Goal: Task Accomplishment & Management: Complete application form

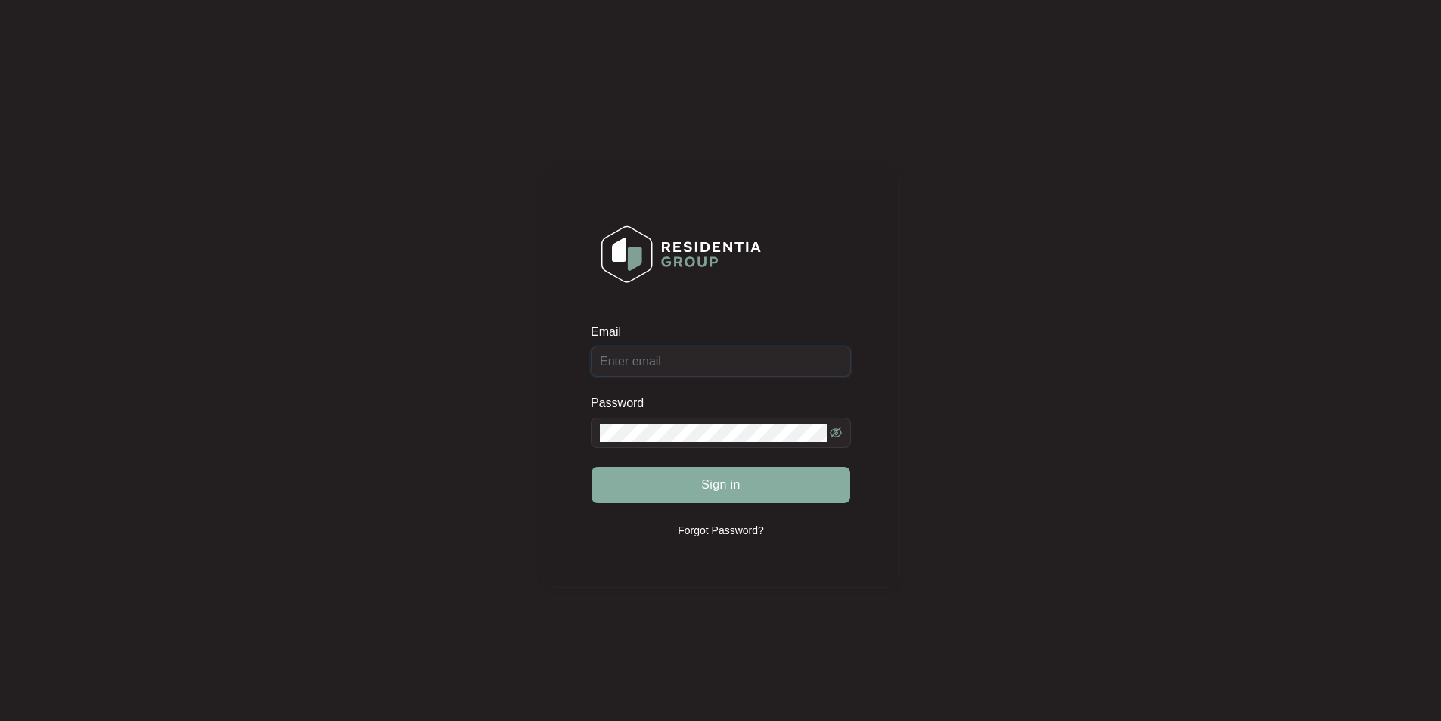
type input "[EMAIL_ADDRESS][DOMAIN_NAME]"
click at [748, 477] on button "Sign in" at bounding box center [721, 485] width 259 height 36
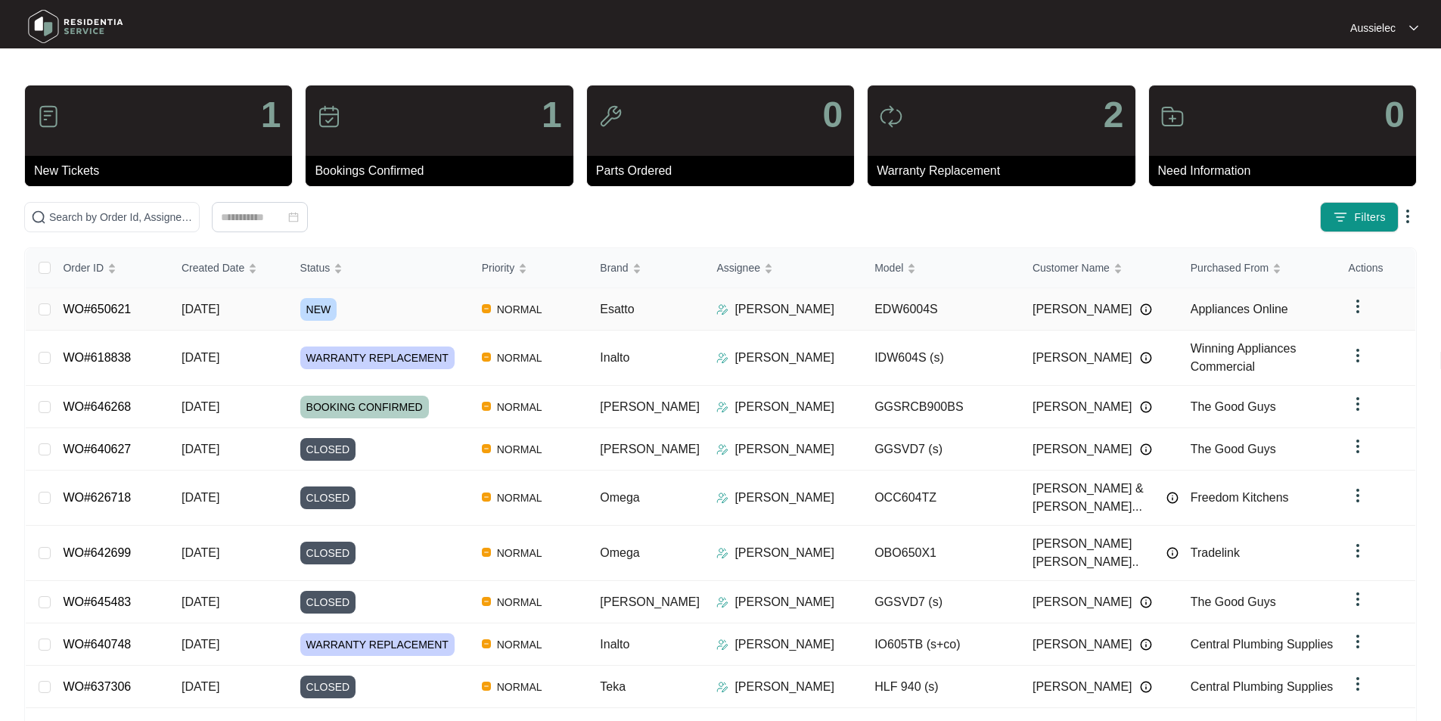
click at [328, 306] on span "NEW" at bounding box center [318, 309] width 37 height 23
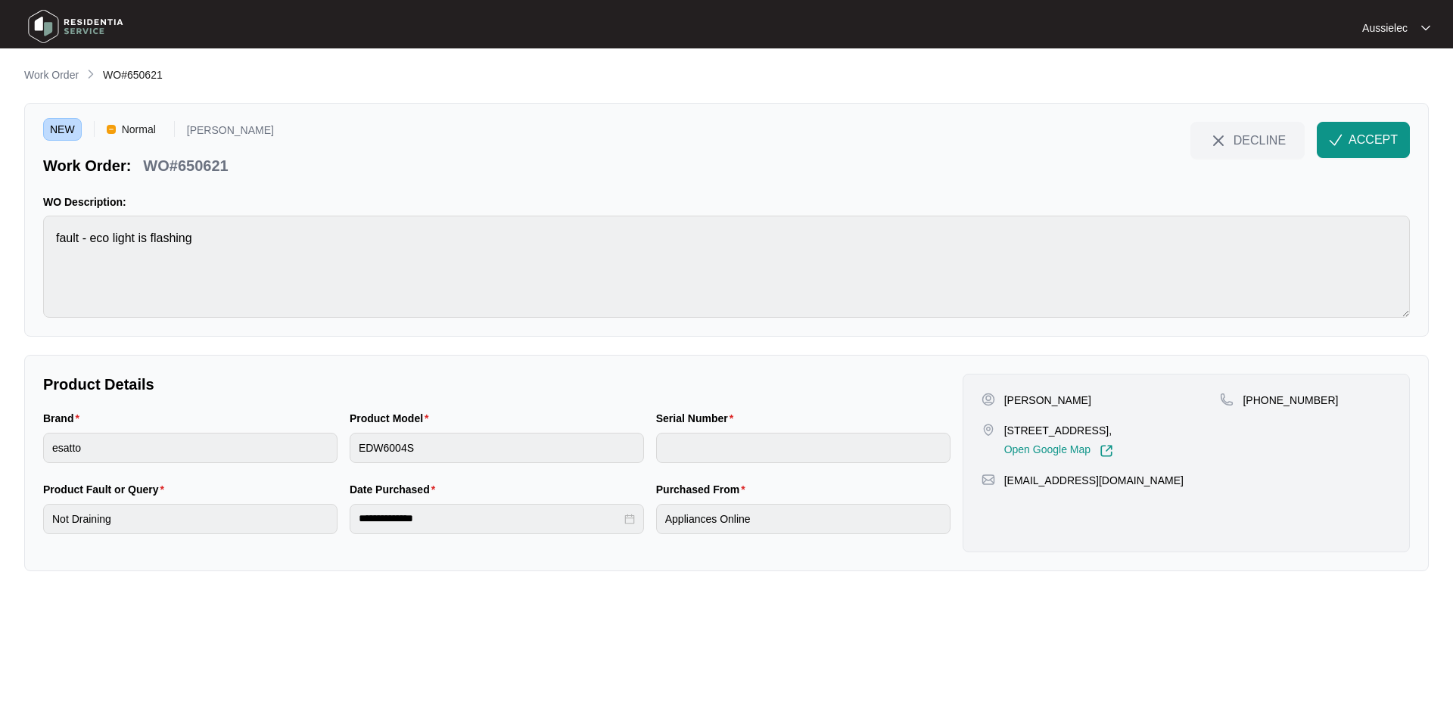
drag, startPoint x: 1003, startPoint y: 428, endPoint x: 1180, endPoint y: 423, distance: 177.1
click at [1113, 423] on p "[STREET_ADDRESS]," at bounding box center [1058, 430] width 109 height 15
copy p "[STREET_ADDRESS]"
drag, startPoint x: 41, startPoint y: 418, endPoint x: 75, endPoint y: 418, distance: 34.1
click at [75, 418] on div "Brand esatto" at bounding box center [190, 445] width 306 height 71
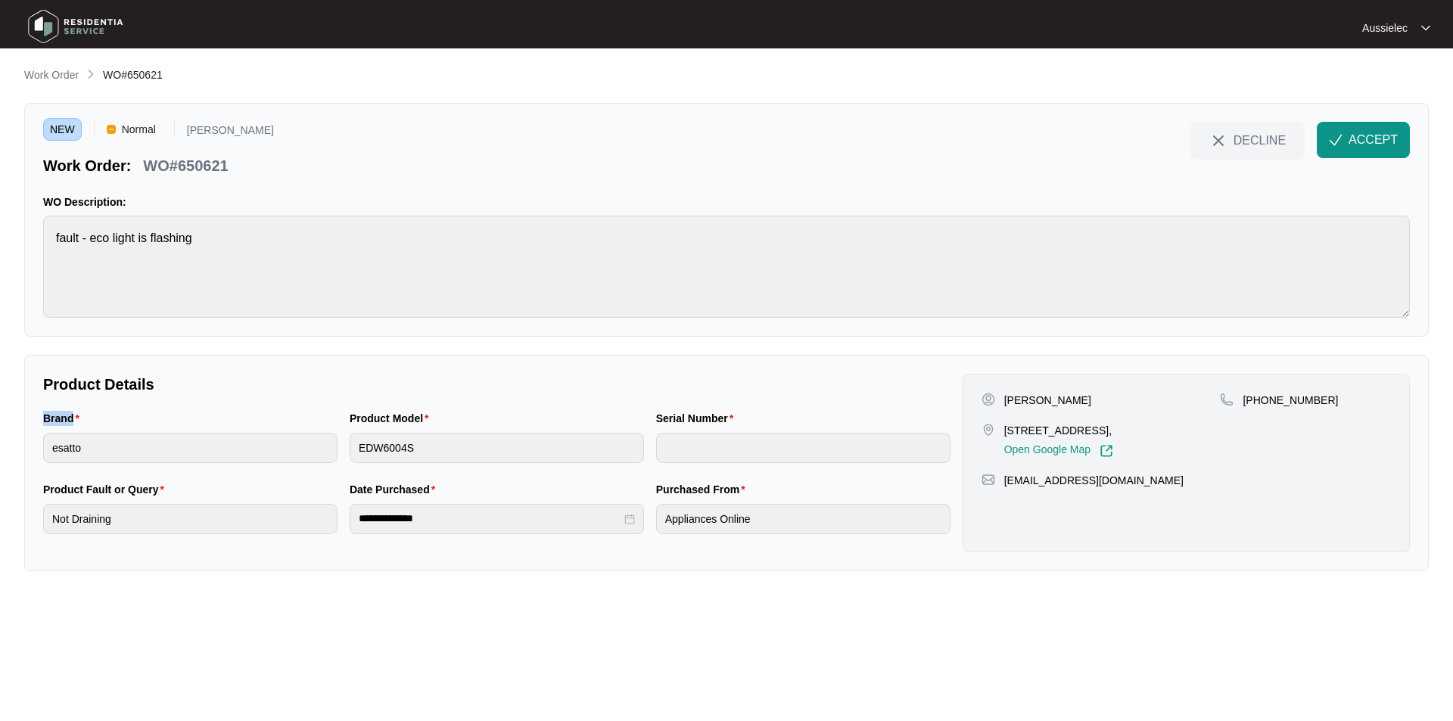
copy label "Brand"
click at [42, 447] on div "Brand esatto" at bounding box center [190, 445] width 306 height 71
drag, startPoint x: 347, startPoint y: 416, endPoint x: 424, endPoint y: 413, distance: 77.2
click at [424, 413] on div "Product Model EDW6004S" at bounding box center [497, 445] width 306 height 71
copy label "Product Model"
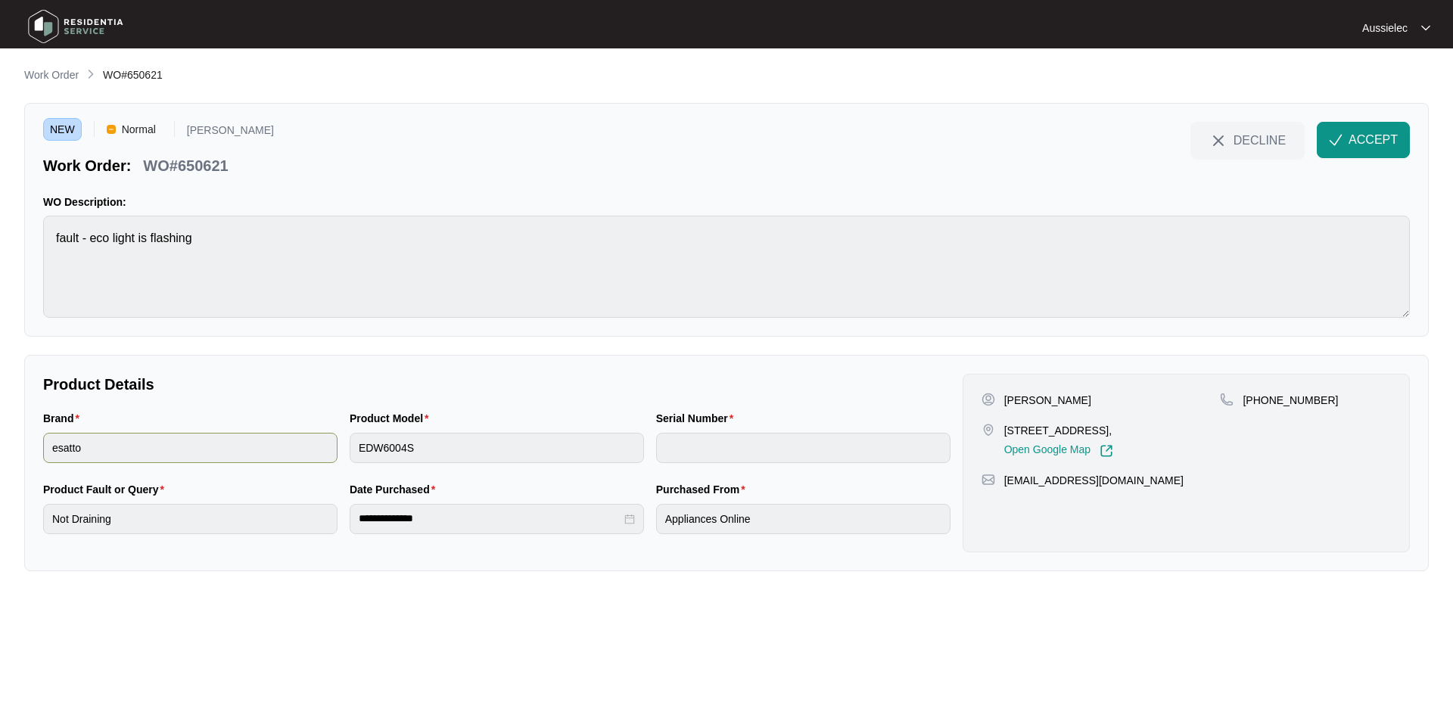
click at [328, 456] on div "Brand esatto Product Model EDW6004S Serial Number" at bounding box center [496, 445] width 919 height 71
drag, startPoint x: 155, startPoint y: 491, endPoint x: 11, endPoint y: 488, distance: 144.5
click at [11, 488] on main "**********" at bounding box center [726, 360] width 1453 height 721
copy label "Product Fault or Query"
drag, startPoint x: 452, startPoint y: 493, endPoint x: 465, endPoint y: 493, distance: 12.9
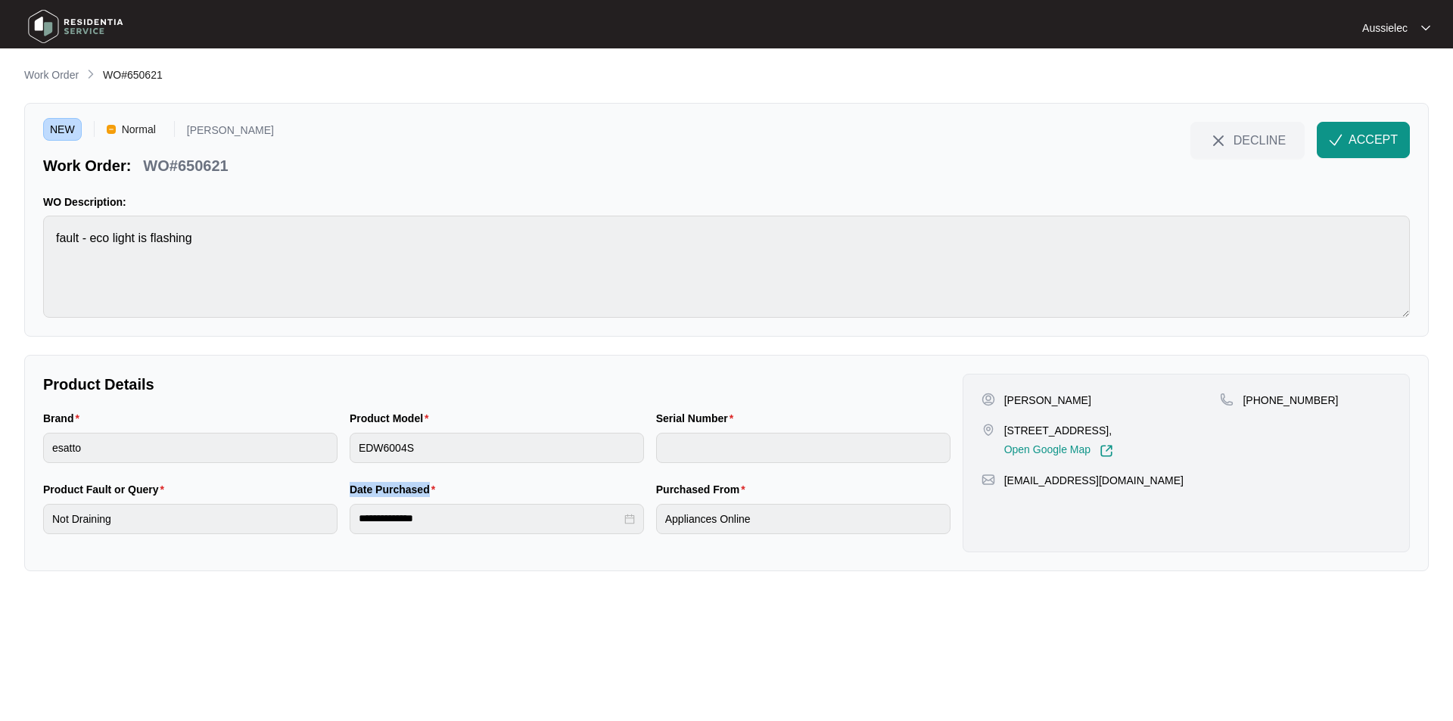
click at [465, 493] on div "**********" at bounding box center [497, 516] width 306 height 71
copy label "Date Purchased"
click at [340, 513] on div "**********" at bounding box center [496, 516] width 919 height 71
drag, startPoint x: 657, startPoint y: 490, endPoint x: 747, endPoint y: 489, distance: 90.1
click at [747, 489] on div "Purchased From" at bounding box center [803, 492] width 294 height 23
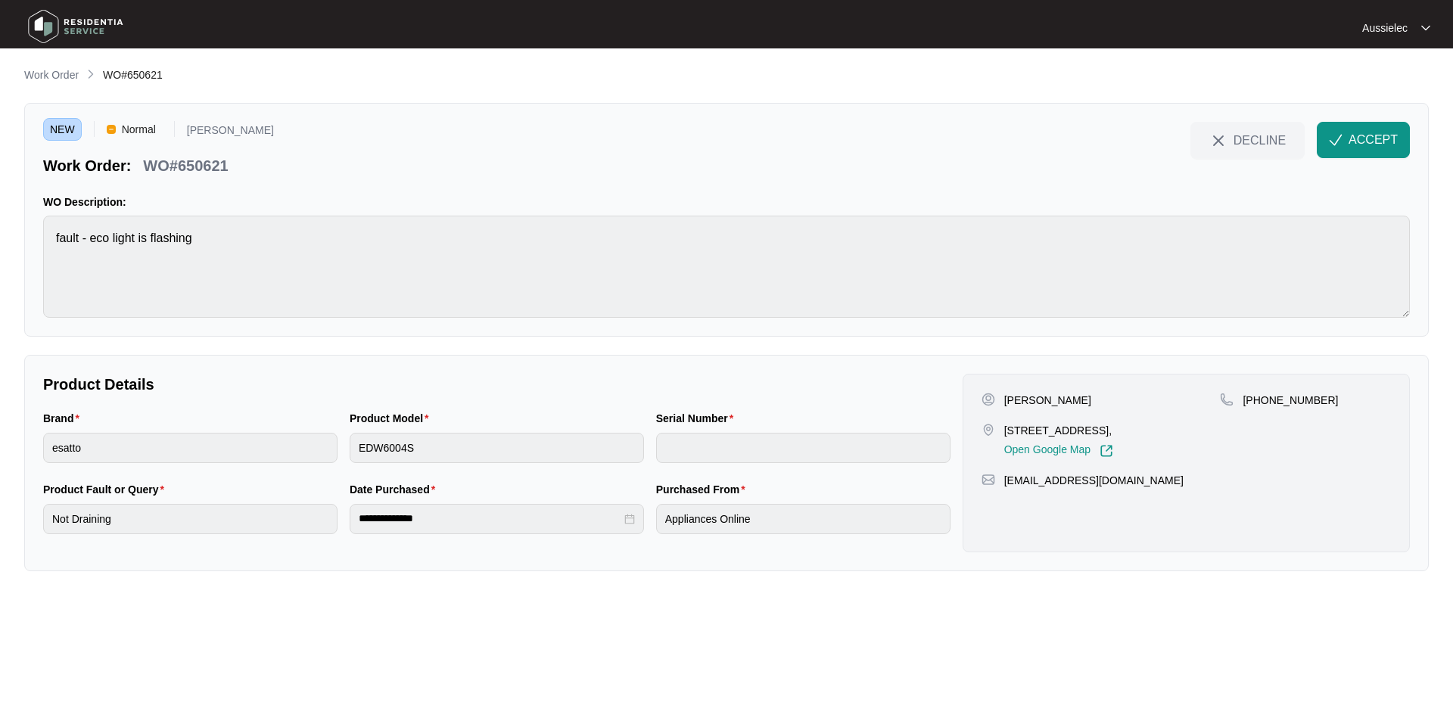
click at [654, 527] on div "Purchased From Appliances Online" at bounding box center [803, 516] width 306 height 71
click at [1024, 390] on div "[PERSON_NAME] [STREET_ADDRESS], Open Google Map [PHONE_NUMBER] [EMAIL_ADDRESS][…" at bounding box center [1185, 463] width 447 height 179
copy p "Kymberley"
click at [1067, 400] on p "[PERSON_NAME]" at bounding box center [1047, 400] width 87 height 15
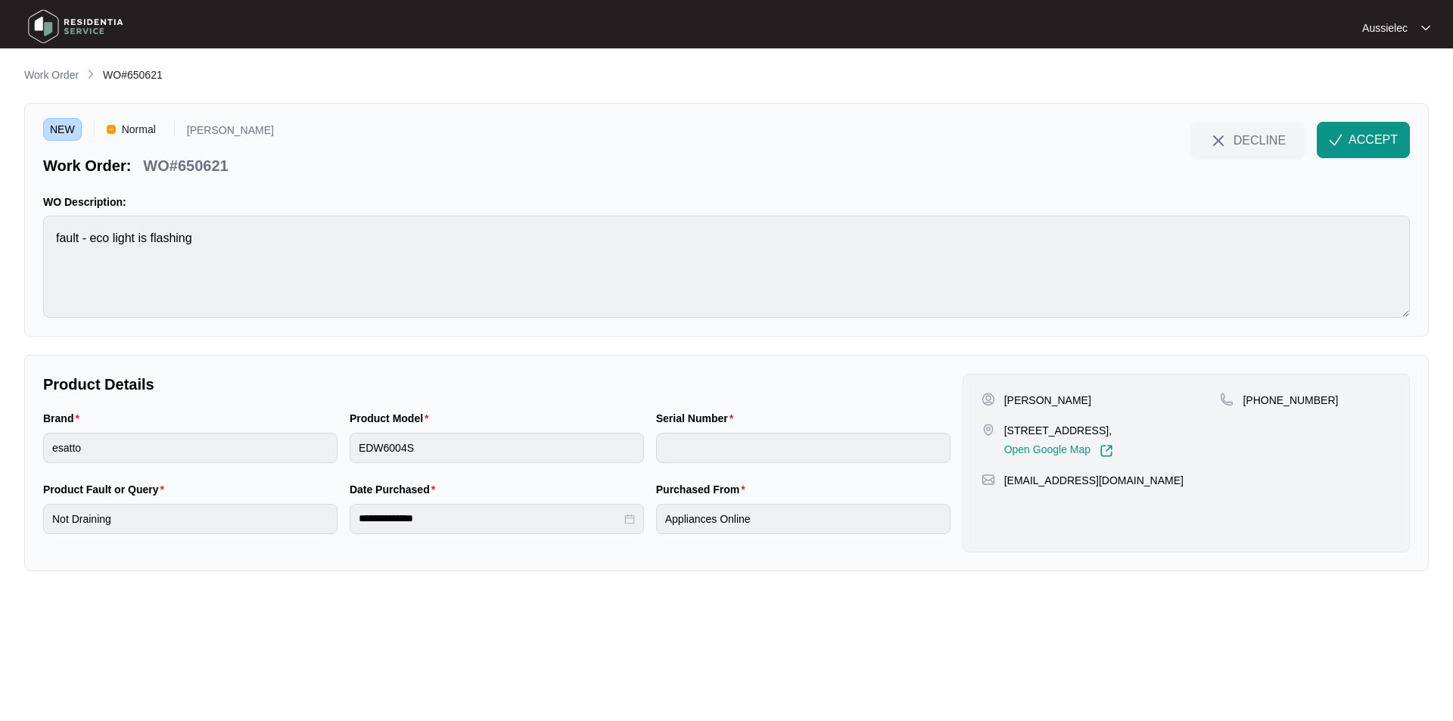
click at [1067, 400] on p "[PERSON_NAME]" at bounding box center [1047, 400] width 87 height 15
copy p "Price"
drag, startPoint x: 1315, startPoint y: 399, endPoint x: 1263, endPoint y: 402, distance: 52.3
click at [1263, 402] on div "[PHONE_NUMBER]" at bounding box center [1305, 400] width 171 height 15
copy p "402121254"
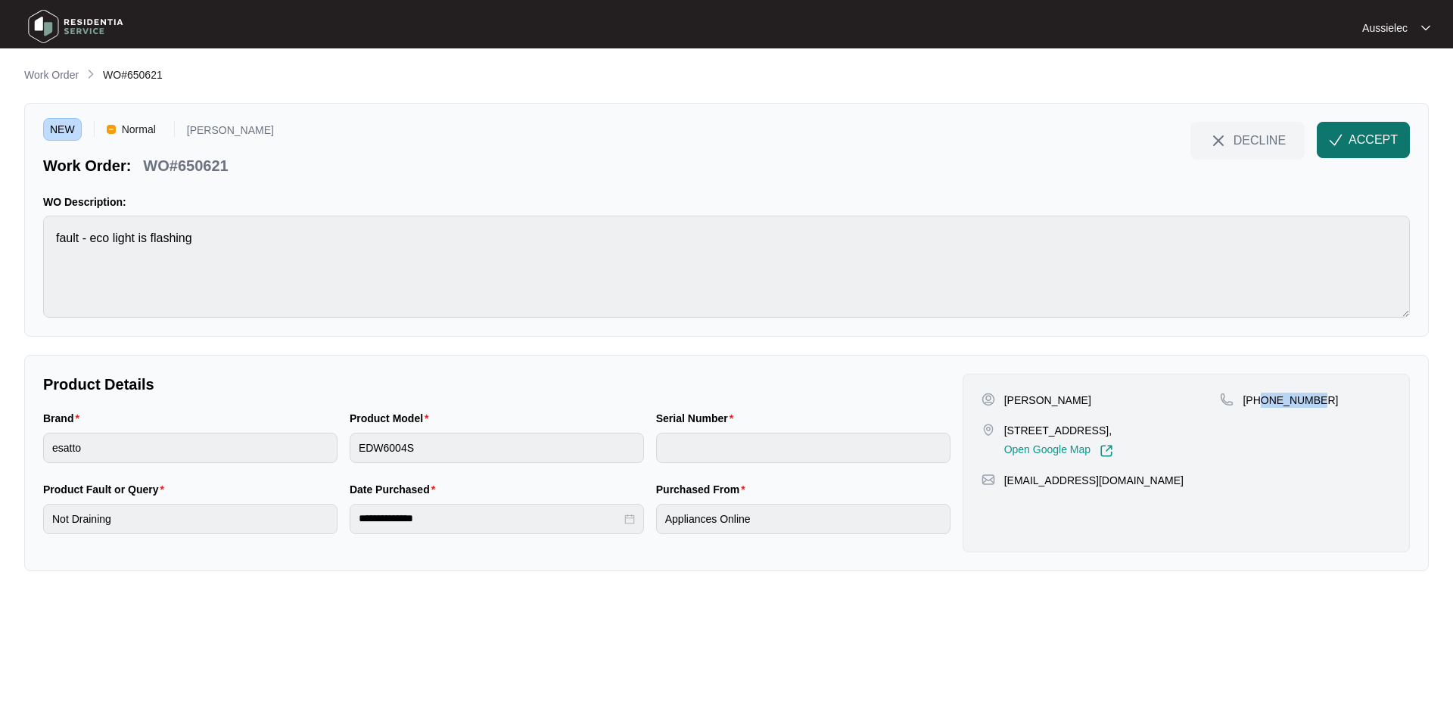
click at [1385, 135] on span "ACCEPT" at bounding box center [1372, 140] width 49 height 18
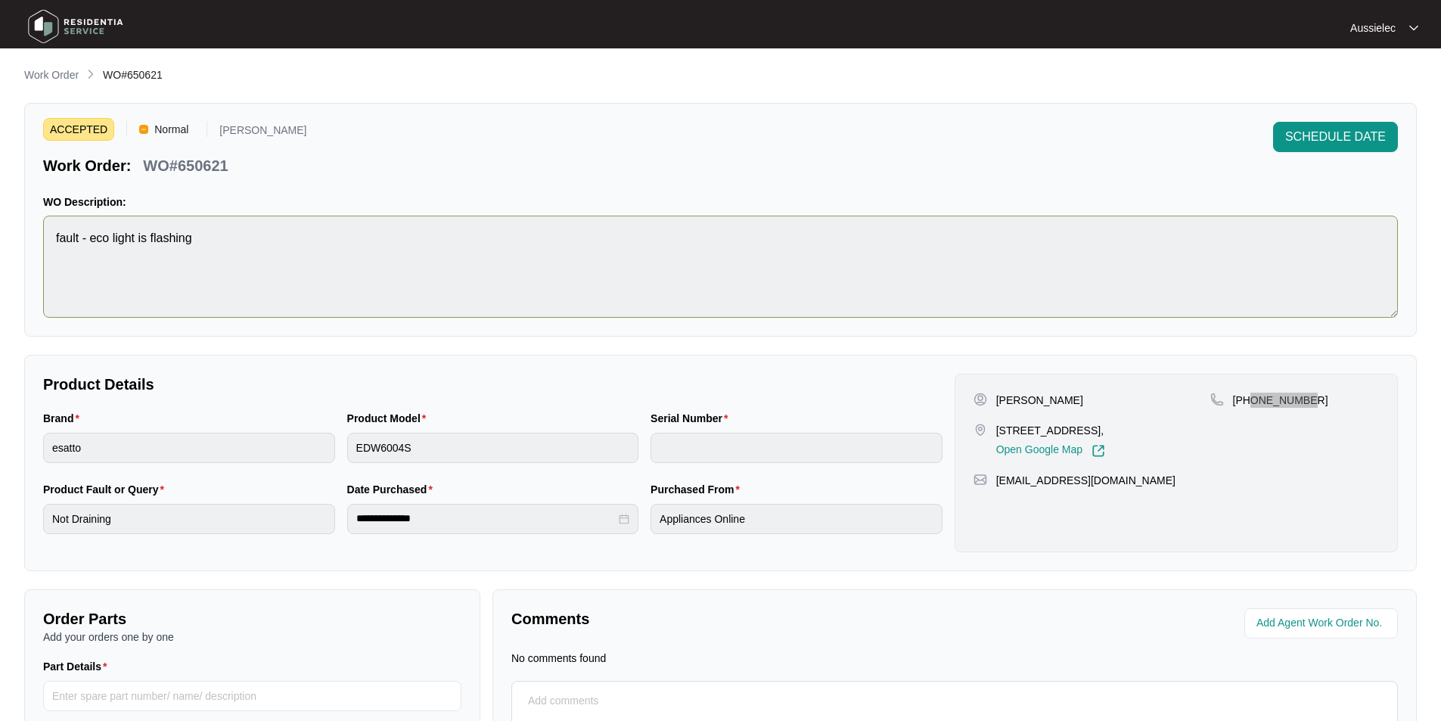
scroll to position [141, 0]
